Goal: Task Accomplishment & Management: Manage account settings

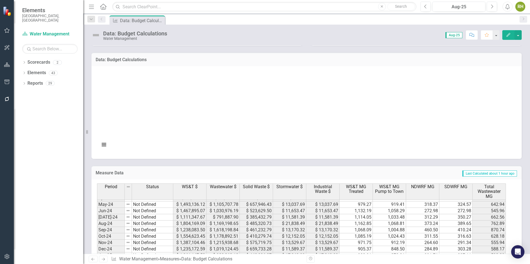
scroll to position [280, 0]
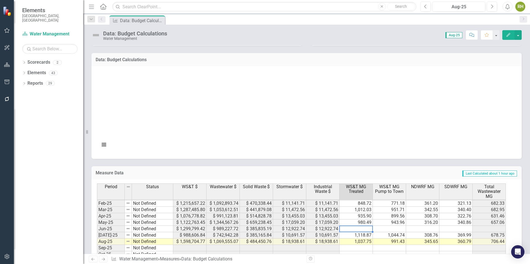
click at [353, 229] on td at bounding box center [356, 229] width 33 height 6
click at [401, 228] on td at bounding box center [389, 229] width 33 height 6
click at [367, 229] on td at bounding box center [356, 229] width 33 height 6
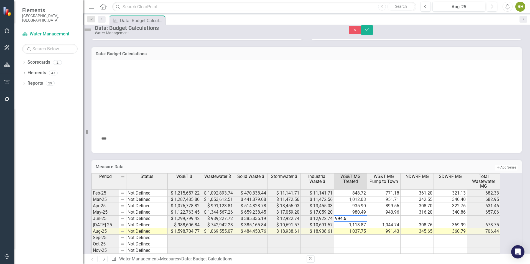
type textarea "994.62"
type textarea "964.49"
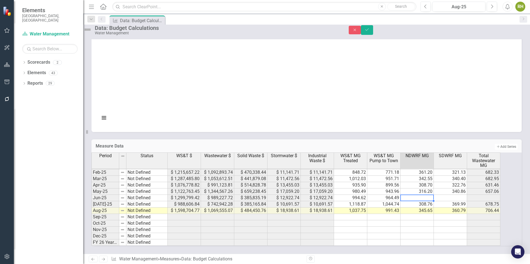
scroll to position [166, 0]
click at [445, 199] on td at bounding box center [450, 198] width 33 height 6
click at [430, 201] on td at bounding box center [417, 198] width 33 height 6
type textarea "281.4"
click at [450, 207] on td "369.99" at bounding box center [450, 204] width 33 height 6
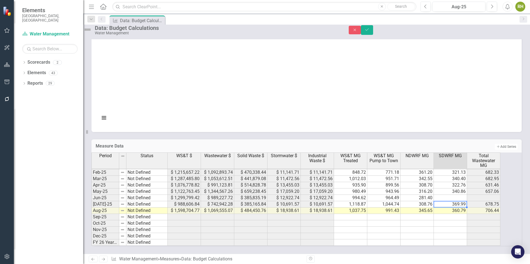
click at [452, 201] on td at bounding box center [450, 198] width 33 height 6
type textarea "340.86"
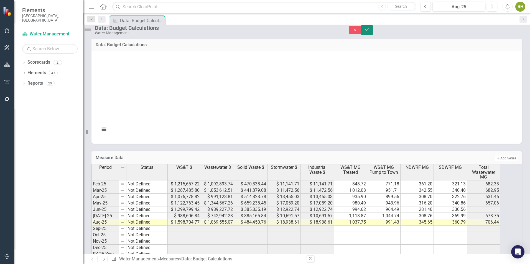
click at [369, 32] on icon "Save" at bounding box center [366, 30] width 5 height 4
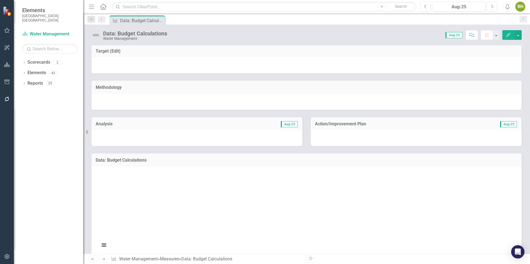
scroll to position [0, 0]
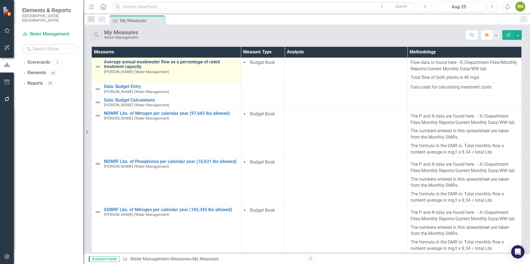
click at [137, 63] on link "Average annual wastewater flow as a percentage of rated treatment capacity" at bounding box center [171, 65] width 134 height 10
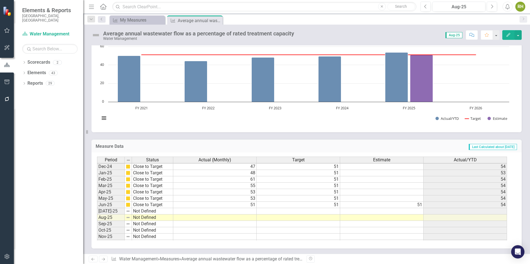
scroll to position [277, 0]
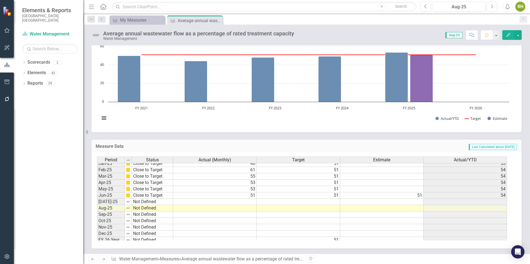
click at [251, 201] on td at bounding box center [214, 202] width 83 height 6
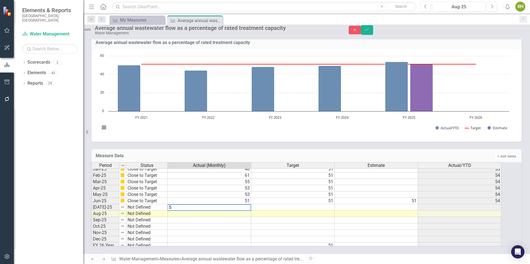
type textarea "55"
drag, startPoint x: 254, startPoint y: 221, endPoint x: 252, endPoint y: 216, distance: 5.1
click at [251, 224] on td at bounding box center [209, 227] width 83 height 6
click at [247, 211] on td at bounding box center [209, 214] width 83 height 6
type textarea "57"
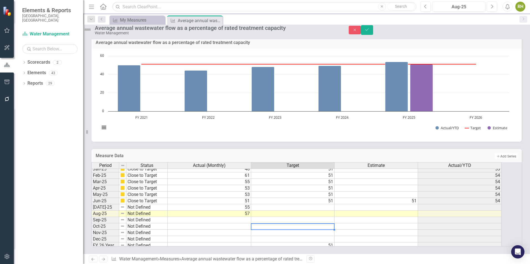
click at [91, 219] on div "Period Status Actual (Monthly) Target Estimate Actual/YTD Jan-24 On Target 58 5…" at bounding box center [91, 166] width 0 height 166
click at [330, 198] on td "51" at bounding box center [292, 201] width 83 height 6
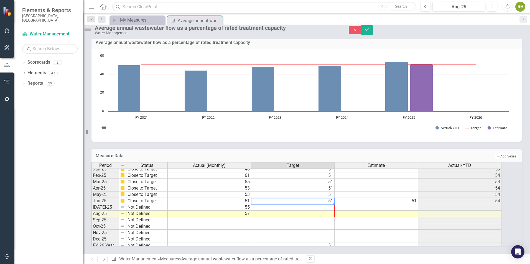
drag, startPoint x: 340, startPoint y: 200, endPoint x: 337, endPoint y: 210, distance: 10.1
click at [91, 210] on div "Period Status Actual (Monthly) Target Estimate Actual/YTD Jan-24 On Target 58 5…" at bounding box center [91, 166] width 0 height 166
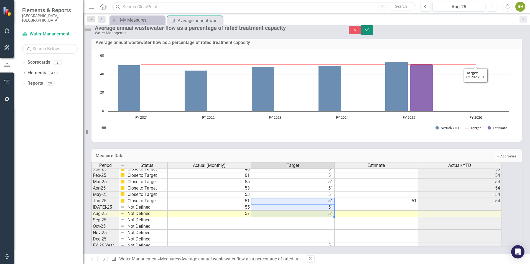
click at [369, 32] on icon "Save" at bounding box center [366, 30] width 5 height 4
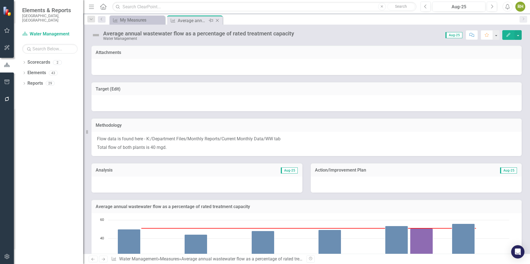
click at [219, 21] on icon "Close" at bounding box center [218, 20] width 6 height 4
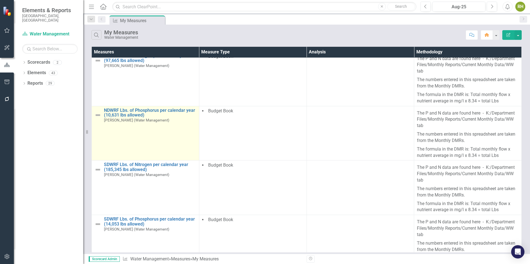
scroll to position [85, 0]
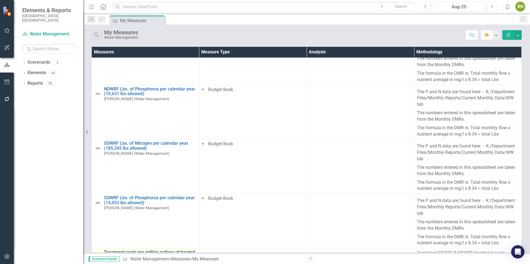
click at [155, 250] on link "Treatment costs per million gallons of treated wastewater (SDWRF)" at bounding box center [150, 255] width 92 height 10
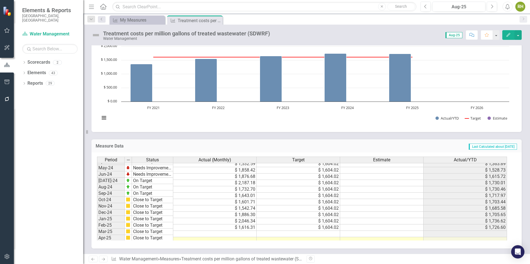
scroll to position [277, 0]
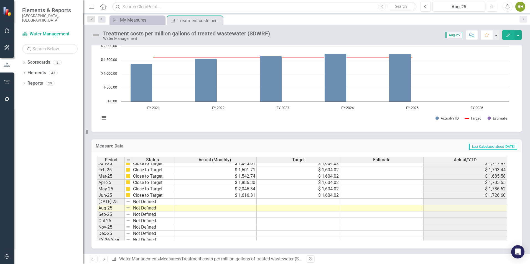
click at [226, 201] on td at bounding box center [214, 202] width 83 height 6
drag, startPoint x: 275, startPoint y: 203, endPoint x: 272, endPoint y: 203, distance: 3.6
click at [275, 203] on td at bounding box center [298, 202] width 83 height 6
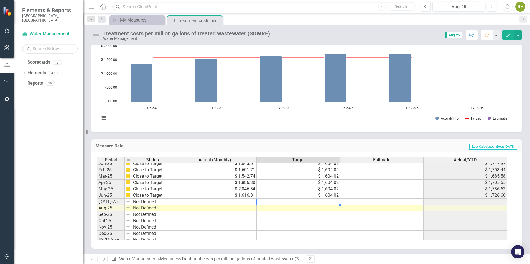
click at [251, 200] on td at bounding box center [214, 202] width 83 height 6
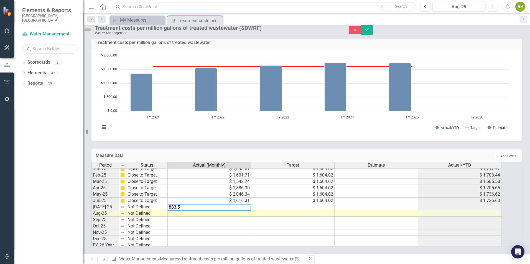
type textarea "883.57"
type textarea "1094.57"
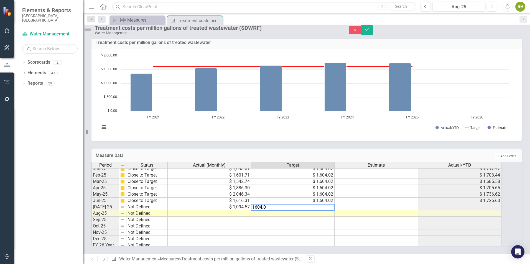
type textarea "1604.02"
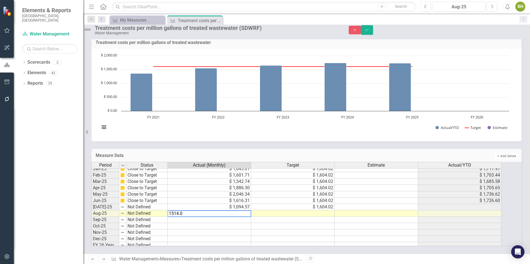
type textarea "1514.01"
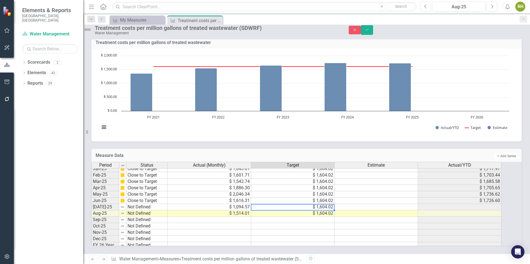
type textarea "1604.02"
click at [373, 32] on button "Save" at bounding box center [367, 30] width 12 height 10
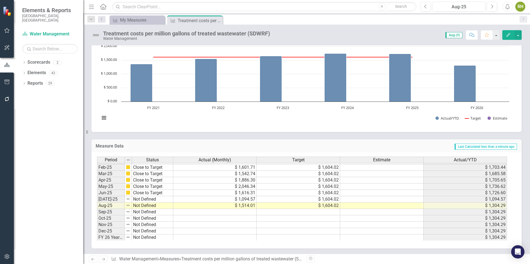
scroll to position [280, 0]
click at [145, 199] on td "Not Defined" at bounding box center [152, 199] width 41 height 6
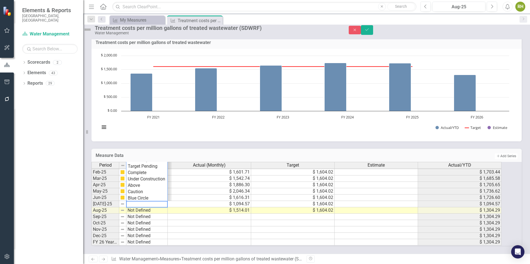
click at [186, 188] on td "$ 2,046.34" at bounding box center [209, 191] width 83 height 6
click at [157, 201] on td "Not Defined" at bounding box center [146, 204] width 41 height 6
click at [91, 221] on div "Period Status Actual (Monthly) Target Estimate Actual/YTD Jan-24 Needs Improvem…" at bounding box center [91, 163] width 0 height 166
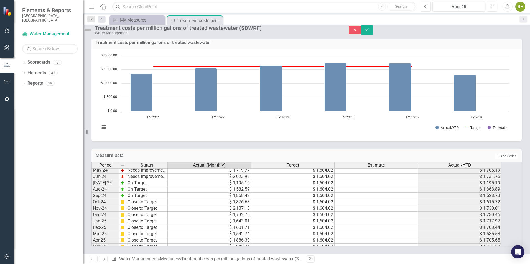
scroll to position [197, 0]
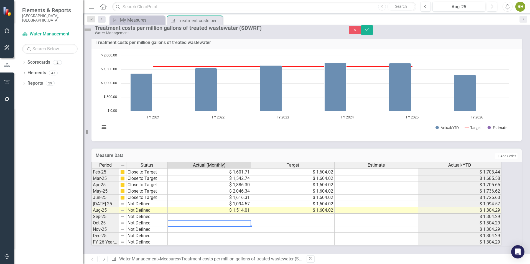
click at [147, 208] on td "Not Defined" at bounding box center [146, 211] width 41 height 6
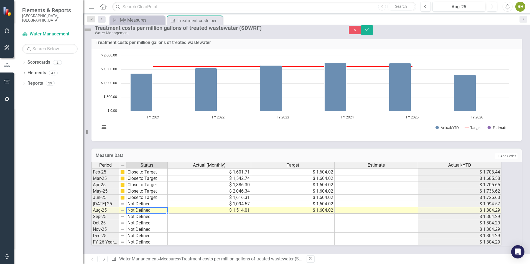
click at [147, 208] on td "Not Defined" at bounding box center [146, 211] width 41 height 6
click at [144, 200] on div "Period Status Actual (Monthly) Target Estimate Actual/YTD Jan-24 Needs Improvem…" at bounding box center [298, 204] width 415 height 84
click at [155, 201] on td "Not Defined" at bounding box center [146, 204] width 41 height 6
click at [154, 193] on div "Period Status Actual (Monthly) Target Estimate Actual/YTD Jan-24 Needs Improvem…" at bounding box center [298, 204] width 415 height 84
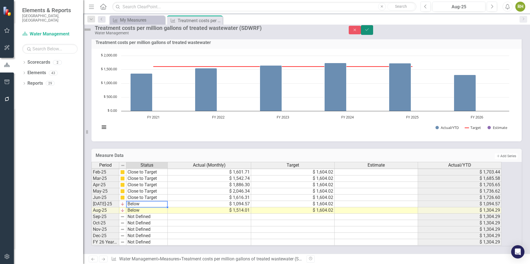
click at [369, 31] on icon "Save" at bounding box center [366, 30] width 5 height 4
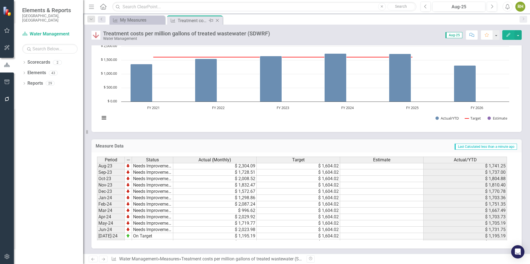
click at [218, 18] on icon "Close" at bounding box center [218, 20] width 6 height 4
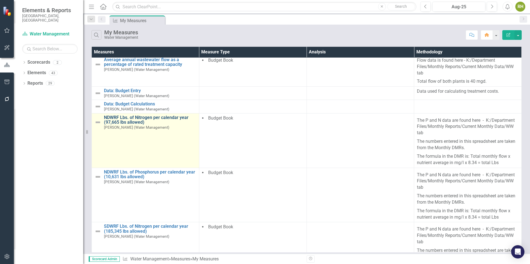
click at [170, 115] on link "NDWRF Lbs. of Nitrogen per calendar year (97,665 lbs allowed)" at bounding box center [150, 120] width 92 height 10
